Goal: Communication & Community: Share content

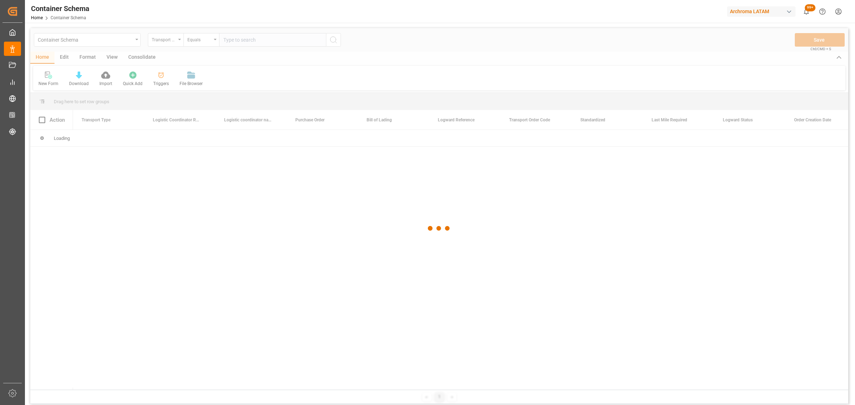
click at [158, 40] on div at bounding box center [439, 228] width 818 height 401
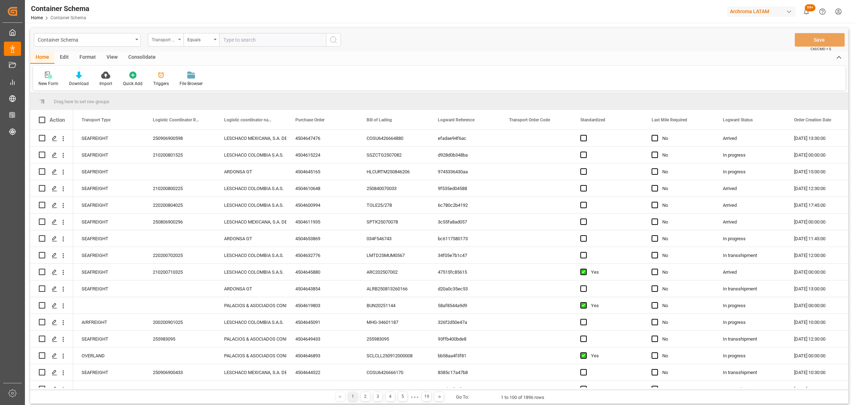
click at [179, 43] on div "Transport Type" at bounding box center [166, 40] width 36 height 14
click at [183, 121] on div "Purchase Order" at bounding box center [201, 117] width 106 height 15
click at [202, 40] on div "Equals" at bounding box center [199, 39] width 24 height 8
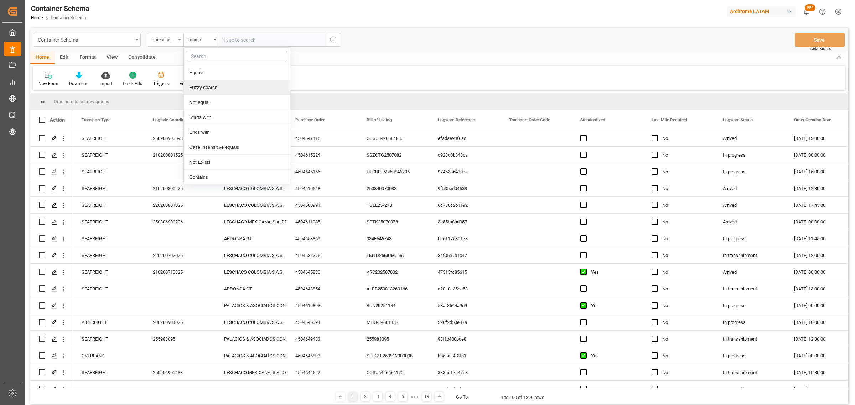
click at [224, 83] on div "Fuzzy search" at bounding box center [237, 87] width 106 height 15
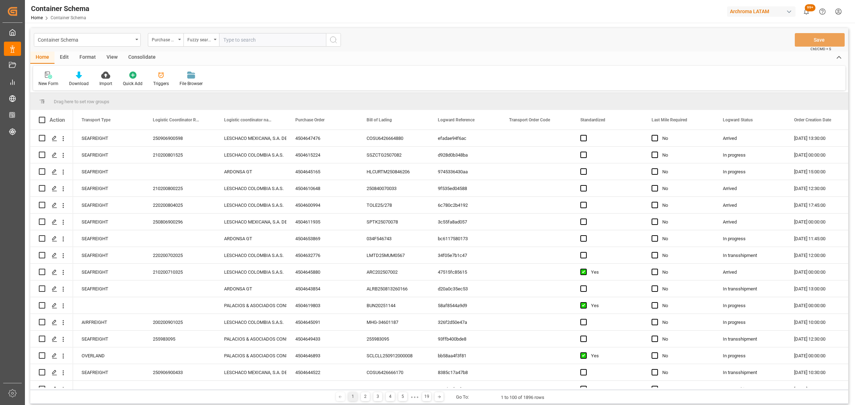
click at [238, 38] on input "text" at bounding box center [272, 40] width 107 height 14
paste input "4504648000"
type input "4504648000"
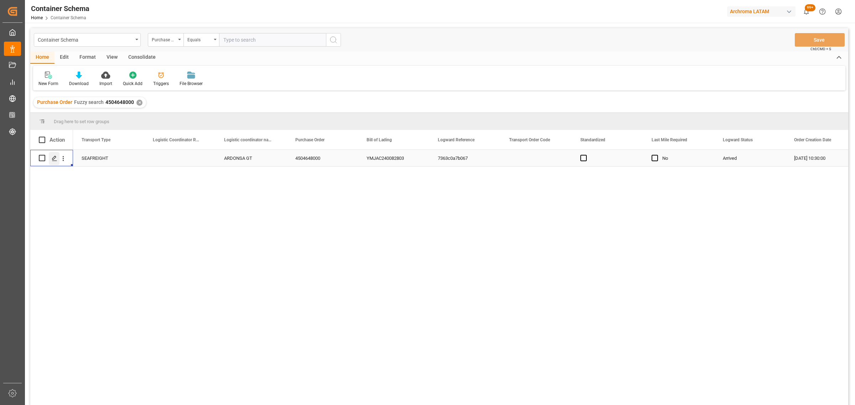
click at [54, 159] on polygon "Press SPACE to select this row." at bounding box center [54, 158] width 4 height 4
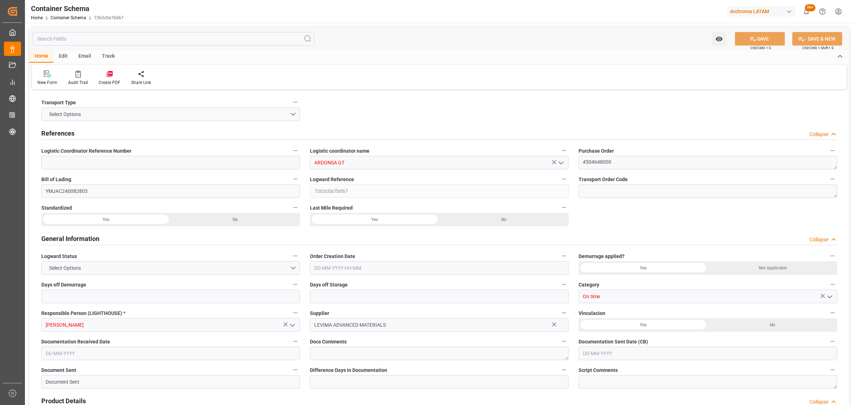
type input "0"
type input "2"
type input "20"
type input "19600"
type input "20740"
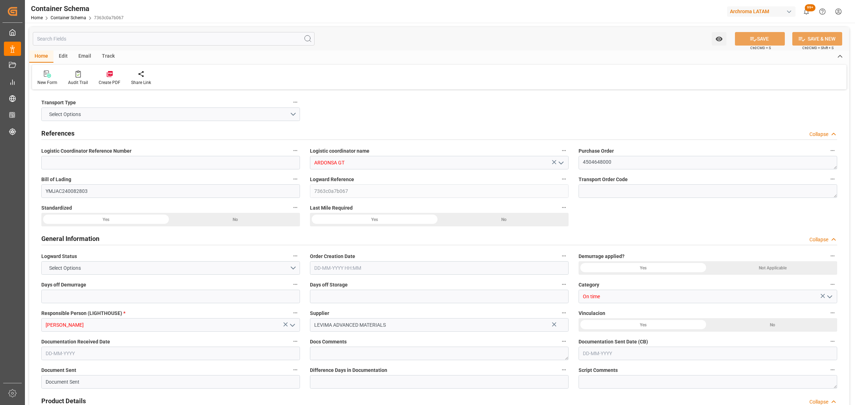
type input "[PERSON_NAME]"
type input "[PERSON_NAME] Transport Corp."
type input "CNQDG"
type input "GTPRQ"
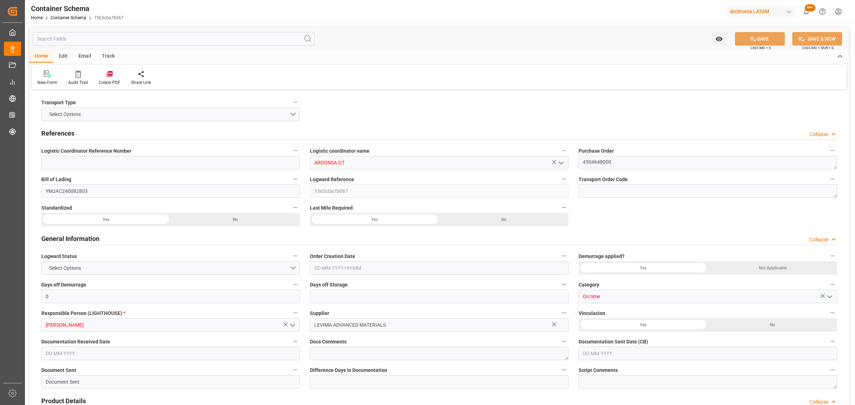
type input "9494577"
type input "[DATE] 10:30"
type input "[DATE]"
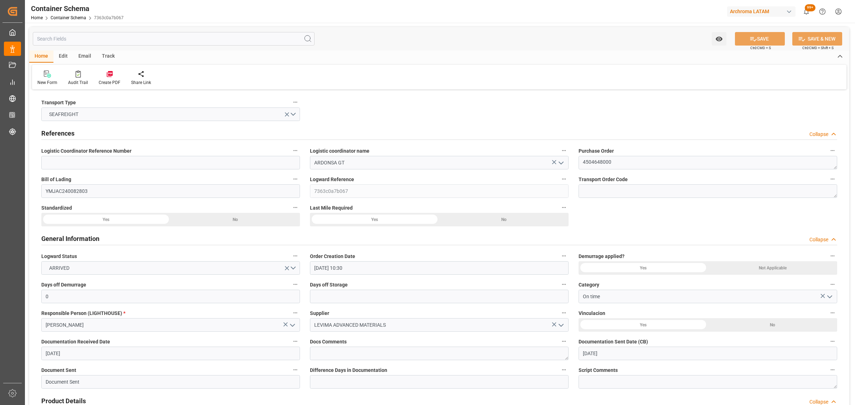
type input "[DATE]"
type input "[DATE] 17:33"
type input "[DATE] 10:00"
type input "[DATE] 00:00"
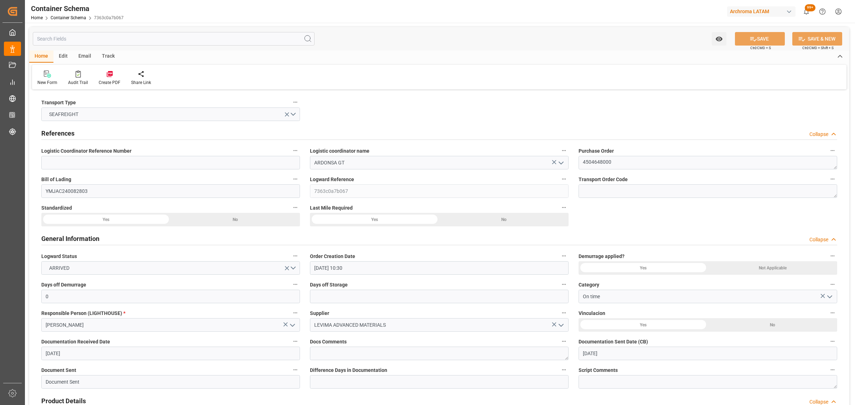
type input "[DATE] 19:00"
type input "[DATE] 00:00"
click at [134, 163] on input at bounding box center [170, 163] width 259 height 14
paste input "264-202500011979"
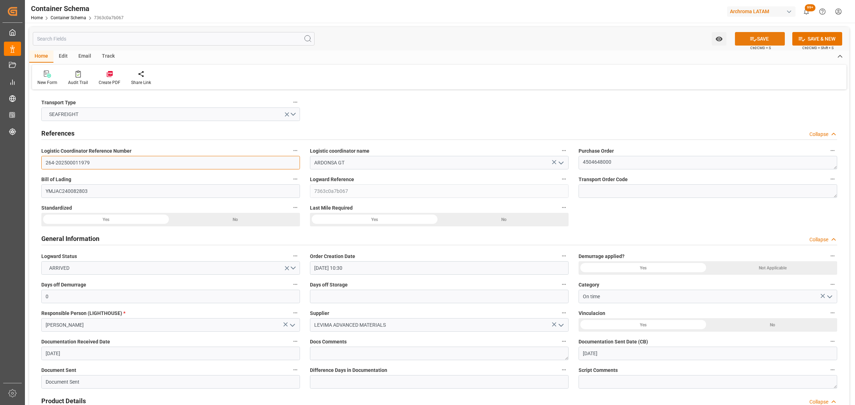
type input "264-202500011979"
click at [743, 41] on button "SAVE" at bounding box center [760, 39] width 50 height 14
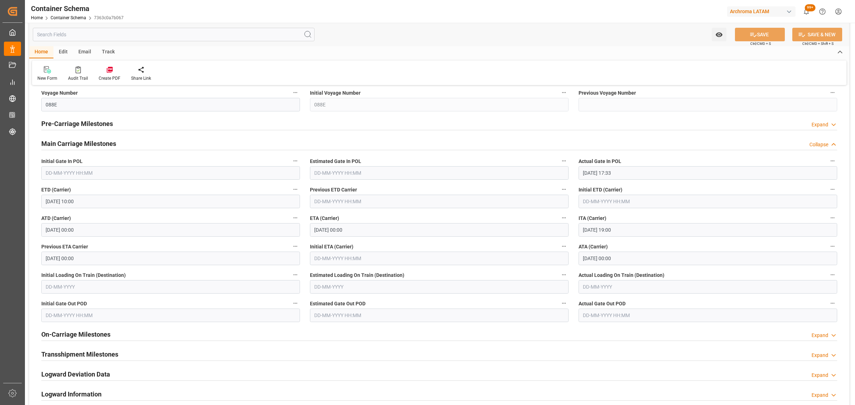
scroll to position [935, 0]
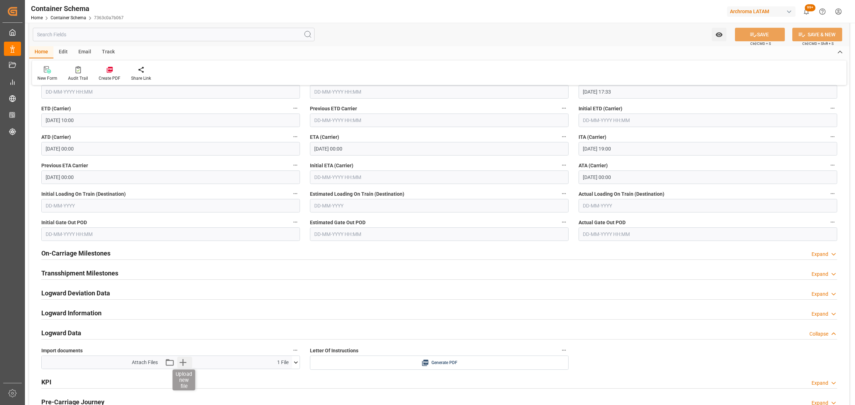
click at [178, 364] on icon "button" at bounding box center [182, 362] width 11 height 11
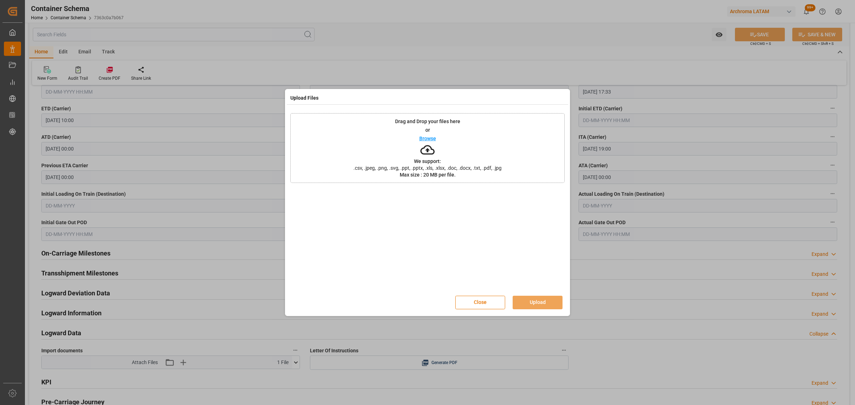
click at [417, 136] on div "Drag and Drop your files here or Browse We support: .csv, .jpeg, .png, .svg, .p…" at bounding box center [427, 148] width 274 height 70
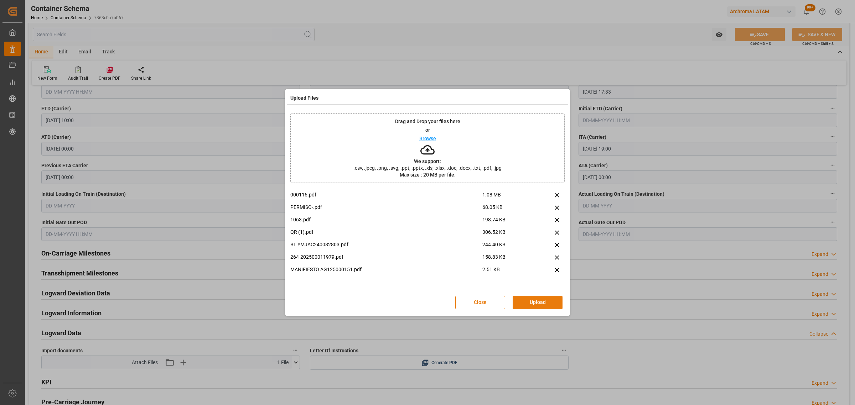
click at [537, 305] on button "Upload" at bounding box center [537, 303] width 50 height 14
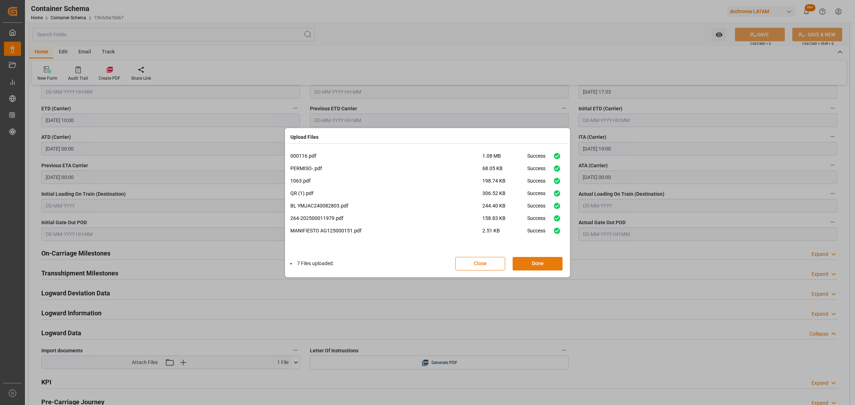
click at [547, 259] on button "Done" at bounding box center [537, 264] width 50 height 14
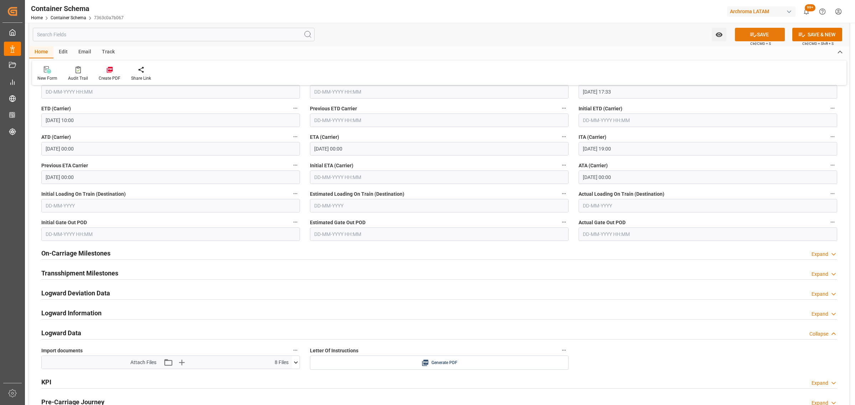
click at [744, 35] on button "SAVE" at bounding box center [760, 35] width 50 height 14
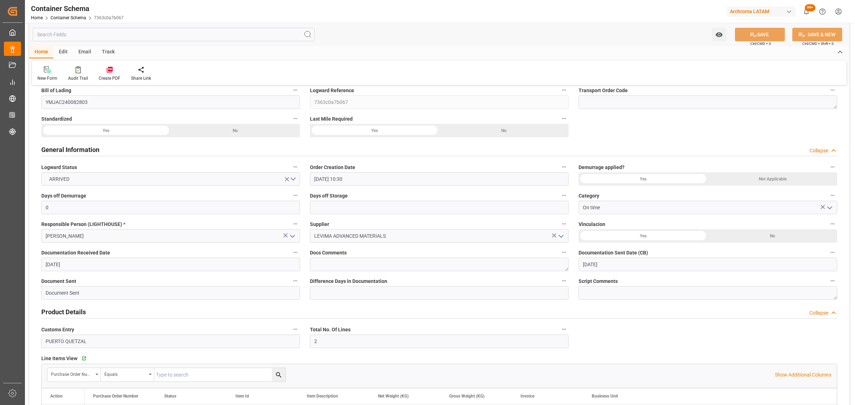
scroll to position [0, 0]
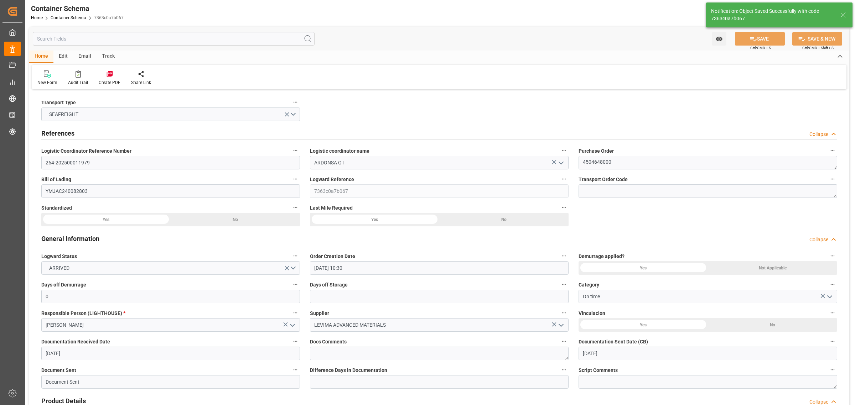
click at [84, 56] on div "Email" at bounding box center [85, 57] width 24 height 12
click at [40, 74] on div at bounding box center [48, 73] width 22 height 7
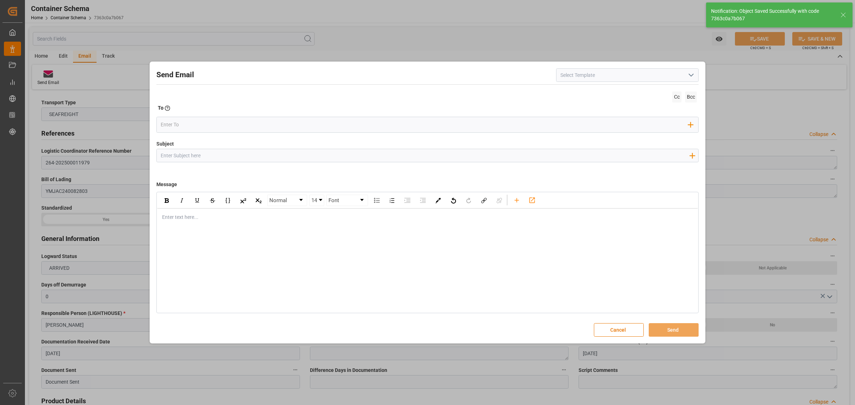
click at [236, 155] on div "Add field to Subject" at bounding box center [427, 156] width 542 height 14
click at [235, 155] on input "Subject" at bounding box center [425, 155] width 536 height 12
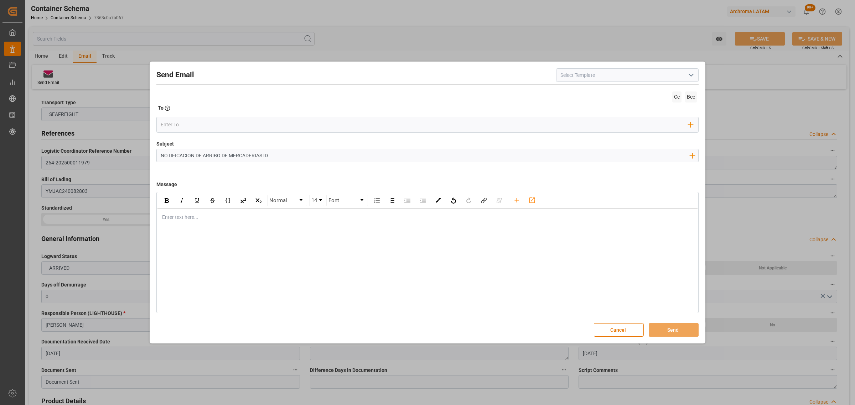
paste input "264-202500011979"
type input "NOTIFICACION DE ARRIBO DE MERCADERIAS ID 264-202500011979"
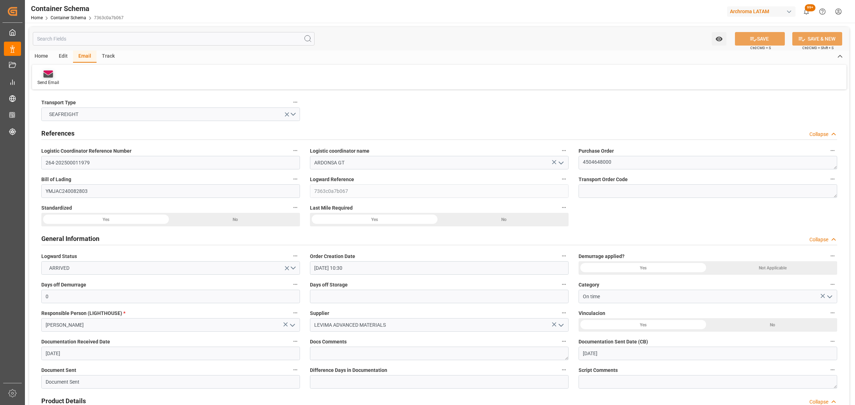
click at [52, 78] on div "Send Email" at bounding box center [48, 78] width 32 height 16
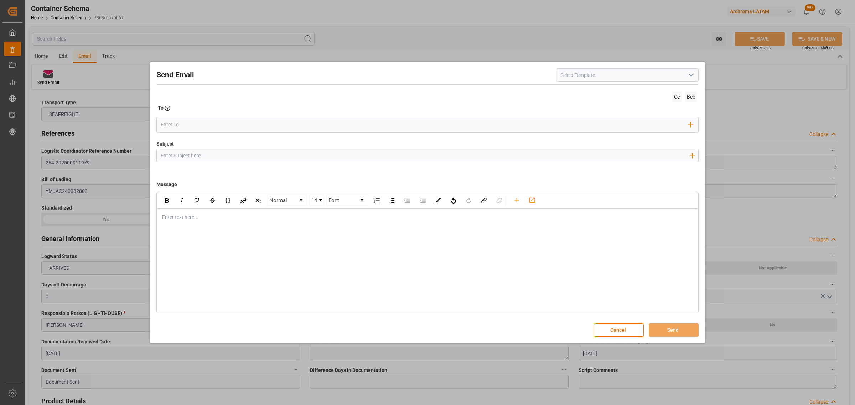
click at [283, 157] on input "Subject" at bounding box center [425, 155] width 536 height 12
paste input "264-202500011979"
click at [159, 155] on input "264-202500011979" at bounding box center [425, 155] width 536 height 12
click at [328, 157] on input "NOTIFICACION DE ARRIBO DE MERCADERIAS ll ID 264-202500011979" at bounding box center [425, 155] width 536 height 12
click at [273, 156] on input "NOTIFICACION DE ARRIBO DE MERCADERIAS ll ID 264-202500011979" at bounding box center [425, 155] width 536 height 12
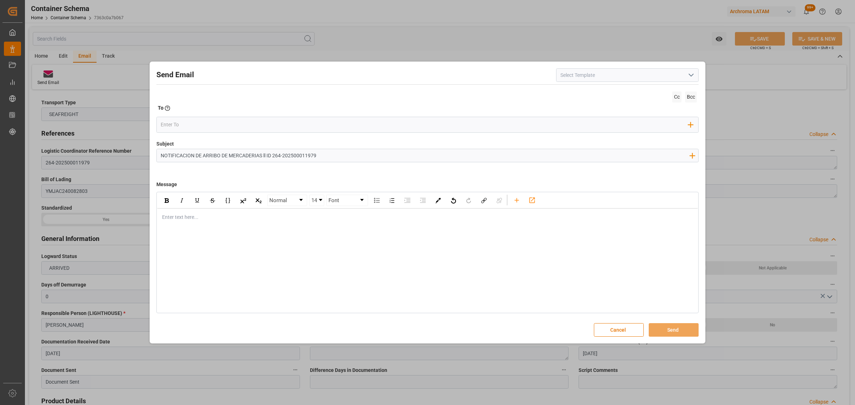
click at [271, 155] on input "NOTIFICACION DE ARRIBO DE MERCADERIAS ll ID 264-202500011979" at bounding box center [425, 155] width 536 height 12
drag, startPoint x: 262, startPoint y: 157, endPoint x: 141, endPoint y: 152, distance: 121.5
click at [141, 152] on div "Send Email Cc Bcc To Enter the TO Email address Add Field to To Subject NOTIFIC…" at bounding box center [427, 202] width 855 height 405
paste input "MERCADERIAS A BODEGA IDEA POLIZA NO."
drag, startPoint x: 292, startPoint y: 155, endPoint x: 281, endPoint y: 155, distance: 11.8
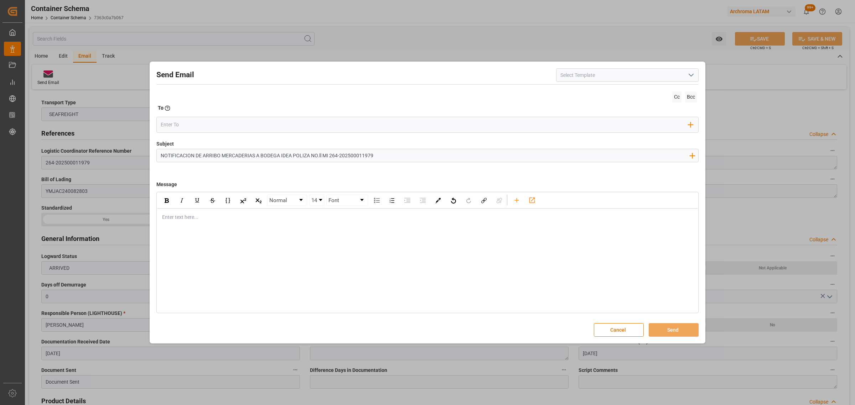
click at [281, 155] on input "NOTIFICACION DE ARRIBO MERCADERIAS A BODEGA IDEA POLIZA NO.ll MI 264-2025000119…" at bounding box center [425, 155] width 536 height 12
click at [339, 155] on input "NOTIFICACION DE ARRIBO MERCADERIAS A BODEGA FRAIJANES l POLIZA NO.ll MI 264-202…" at bounding box center [425, 155] width 536 height 12
click at [336, 155] on input "NOTIFICACION DE ARRIBO MERCADERIAS A BODEGA FRAIJANES l POLIZA MI 264-202500011…" at bounding box center [425, 155] width 536 height 12
click at [412, 156] on input "NOTIFICACION DE ARRIBO MERCADERIAS A BODEGA FRAIJANES l POLIZA MI NO. 264-20250…" at bounding box center [425, 155] width 536 height 12
paste input "PO 4504648000"
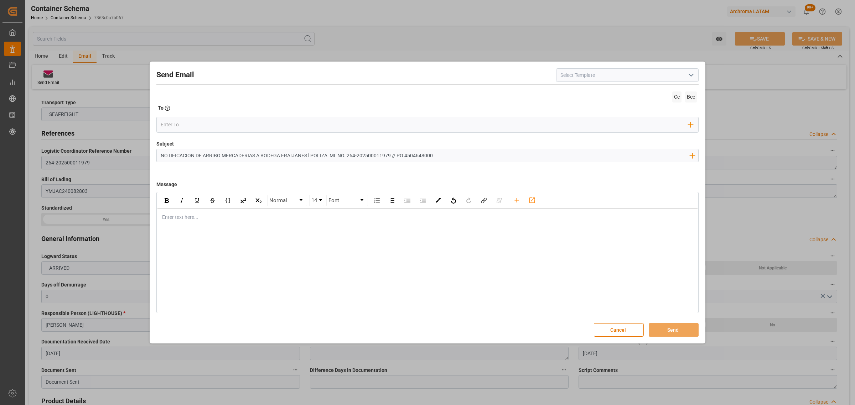
type input "NOTIFICACION DE ARRIBO MERCADERIAS A BODEGA FRAIJANES l POLIZA MI NO. 264-20250…"
click at [198, 223] on div "Enter text here..." at bounding box center [427, 217] width 541 height 17
click at [221, 216] on div "Buen dia estimados," at bounding box center [427, 217] width 530 height 7
click at [357, 235] on div "Adjunto documentos de mercaderia que se estara recibiendo el dia Martes 16.09" at bounding box center [427, 232] width 530 height 7
click at [516, 207] on div "Normal 14 Font" at bounding box center [427, 201] width 541 height 16
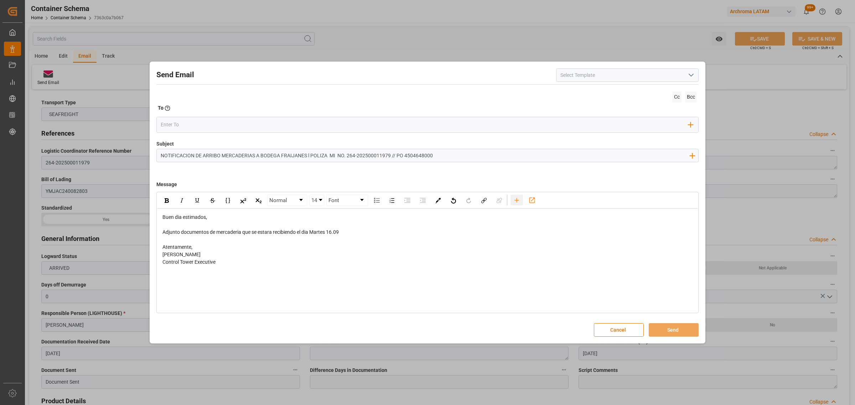
click at [516, 204] on div "rdw-toolbar" at bounding box center [516, 200] width 12 height 11
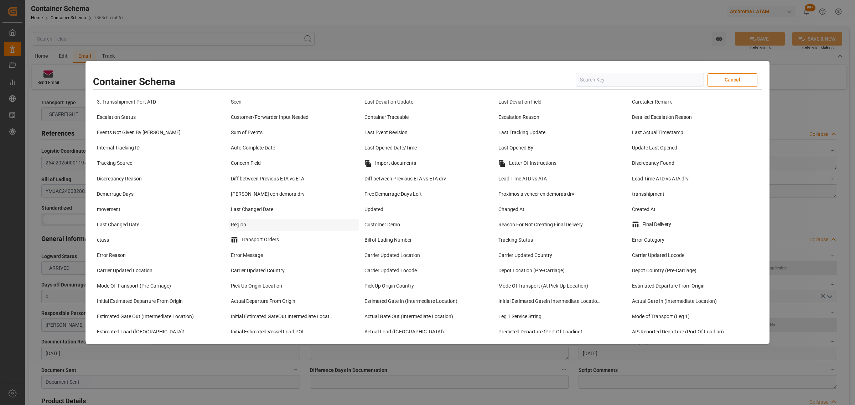
scroll to position [534, 0]
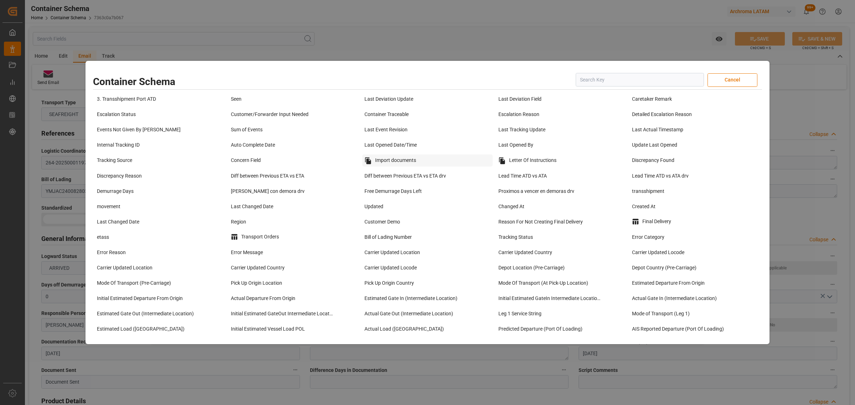
click at [397, 167] on div "Import documents" at bounding box center [427, 161] width 130 height 12
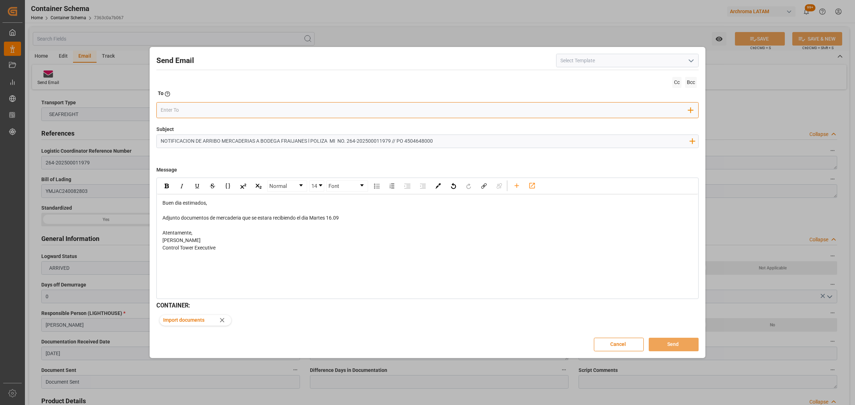
click at [189, 110] on input "email" at bounding box center [425, 110] width 528 height 11
paste input "[PERSON_NAME][EMAIL_ADDRESS][DOMAIN_NAME]"
type input "[PERSON_NAME][EMAIL_ADDRESS][DOMAIN_NAME]"
click at [219, 124] on span "[PERSON_NAME][EMAIL_ADDRESS][DOMAIN_NAME]" at bounding box center [228, 128] width 105 height 15
type input "G"
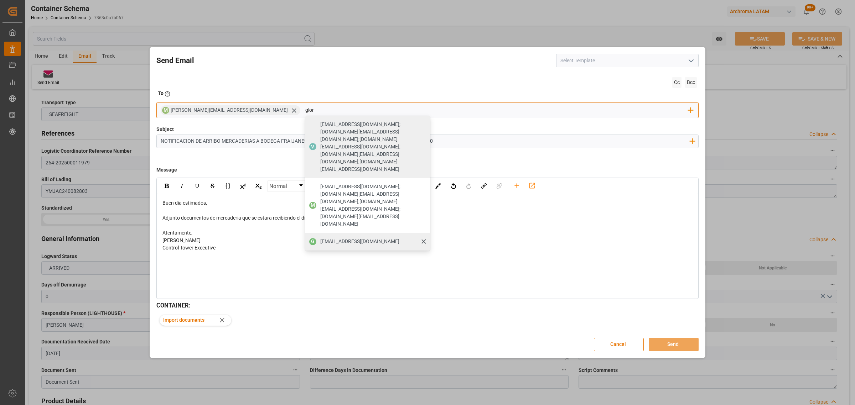
type input "glor"
click at [320, 238] on span "[EMAIL_ADDRESS][DOMAIN_NAME]" at bounding box center [359, 241] width 79 height 7
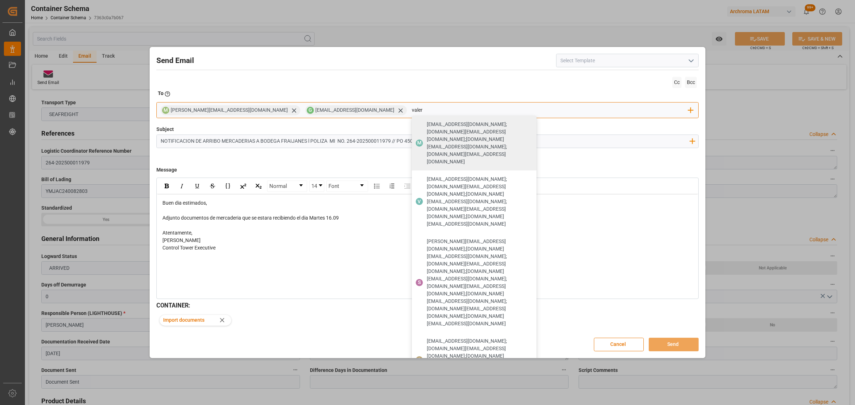
type input "valer"
click at [427, 392] on span "[EMAIL_ADDRESS][DOMAIN_NAME]" at bounding box center [466, 395] width 79 height 7
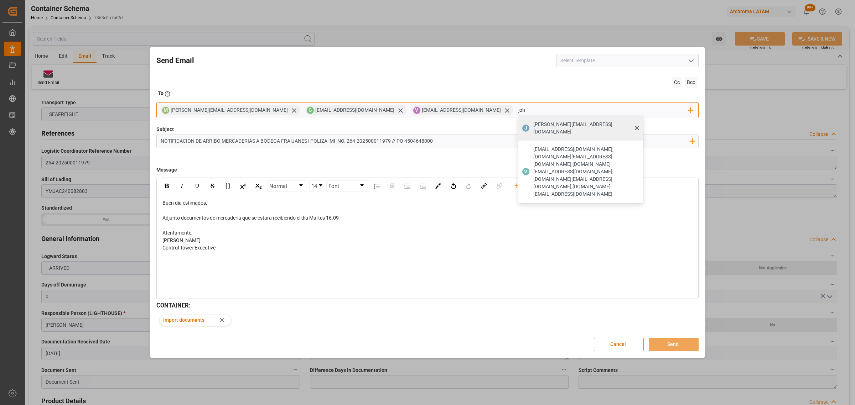
type input "joh"
click at [533, 128] on span "[PERSON_NAME][EMAIL_ADDRESS][DOMAIN_NAME]" at bounding box center [585, 128] width 105 height 15
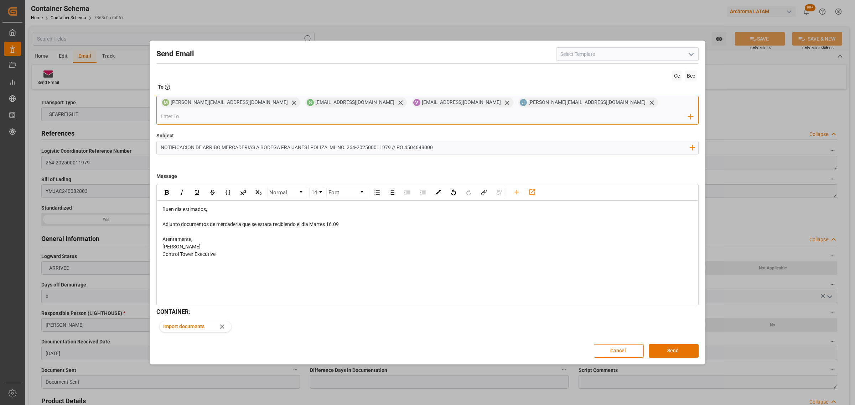
click at [564, 111] on input "email" at bounding box center [425, 116] width 528 height 11
type input "leste"
click at [280, 127] on span "[PERSON_NAME][EMAIL_ADDRESS][DOMAIN_NAME]" at bounding box center [228, 134] width 105 height 15
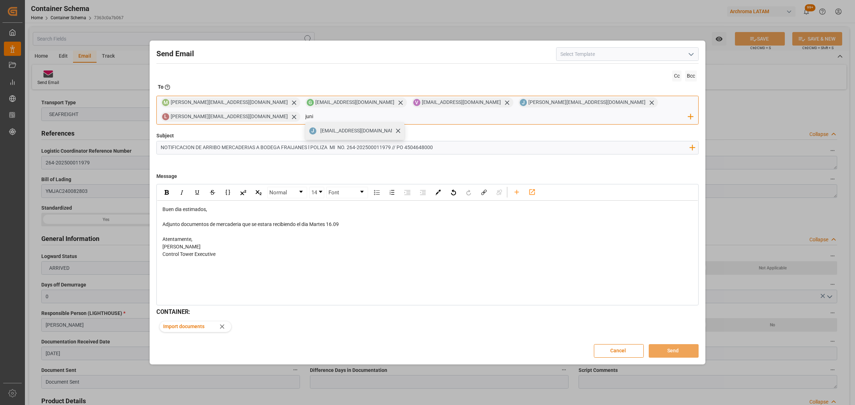
type input "juni"
click at [399, 127] on span "[EMAIL_ADDRESS][DOMAIN_NAME]" at bounding box center [359, 130] width 79 height 7
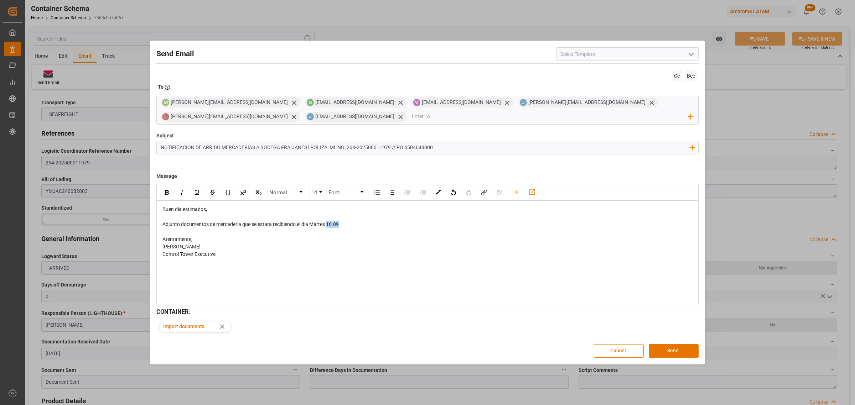
drag, startPoint x: 347, startPoint y: 224, endPoint x: 328, endPoint y: 225, distance: 19.3
click at [328, 225] on div "Adjunto documentos de mercaderia que se estara recibiendo el dia Martes 16.09" at bounding box center [427, 224] width 530 height 7
click at [165, 193] on img "rdw-inline-control" at bounding box center [167, 192] width 4 height 5
click at [671, 351] on button "Send" at bounding box center [673, 351] width 50 height 14
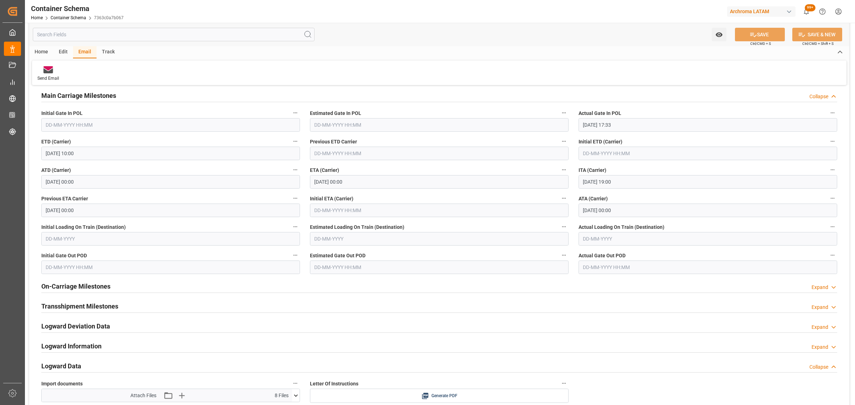
scroll to position [979, 0]
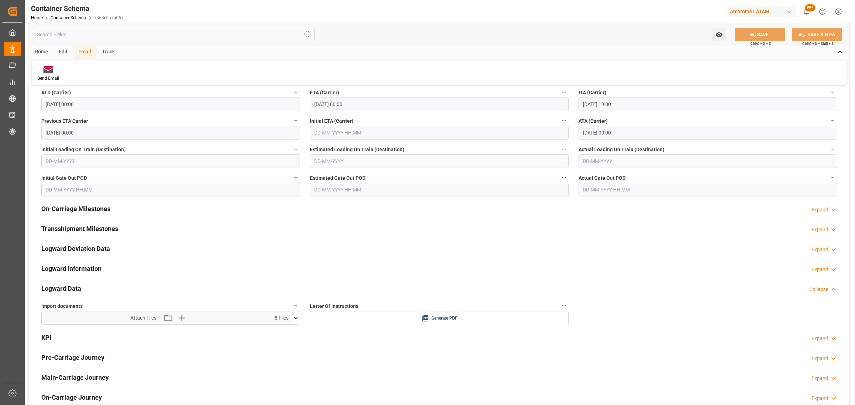
click at [293, 319] on icon at bounding box center [295, 317] width 7 height 7
click at [275, 333] on icon at bounding box center [277, 332] width 6 height 6
